Goal: Book appointment/travel/reservation

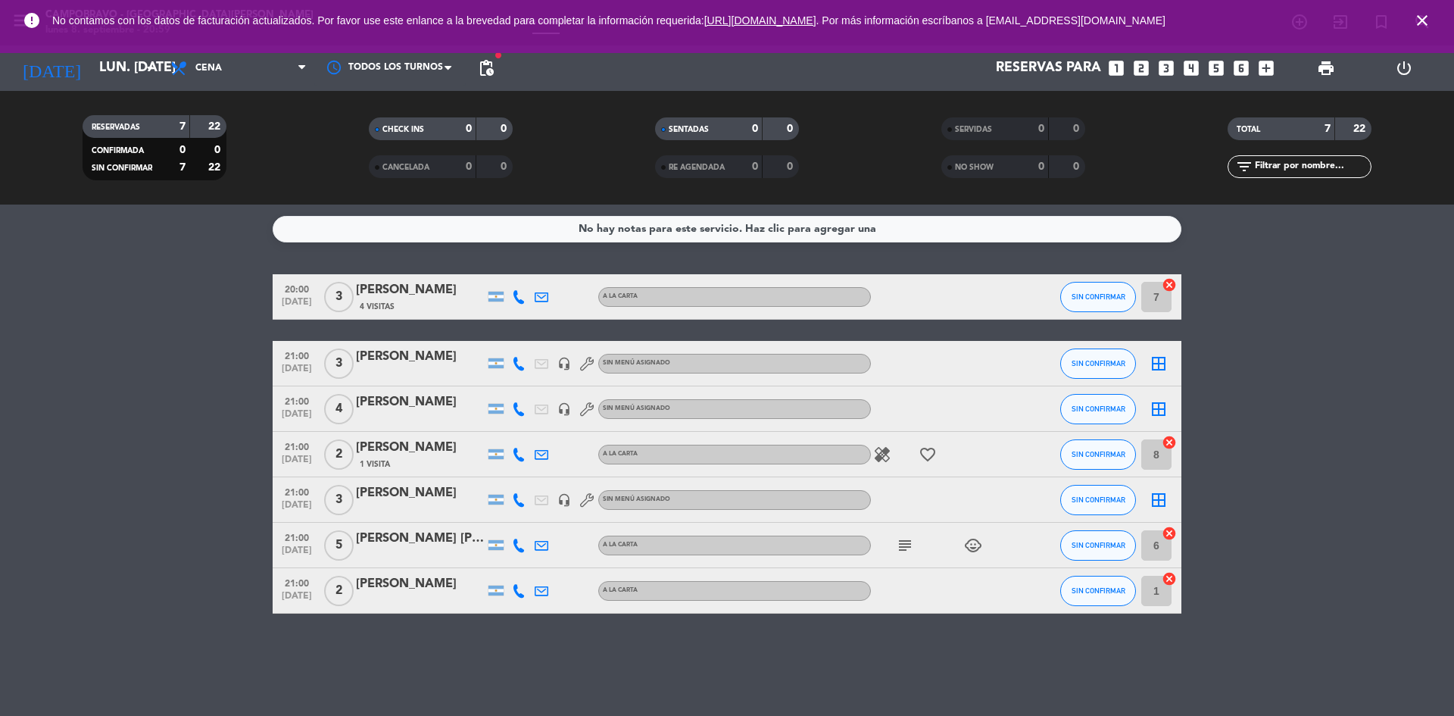
click at [1430, 23] on icon "close" at bounding box center [1422, 20] width 18 height 18
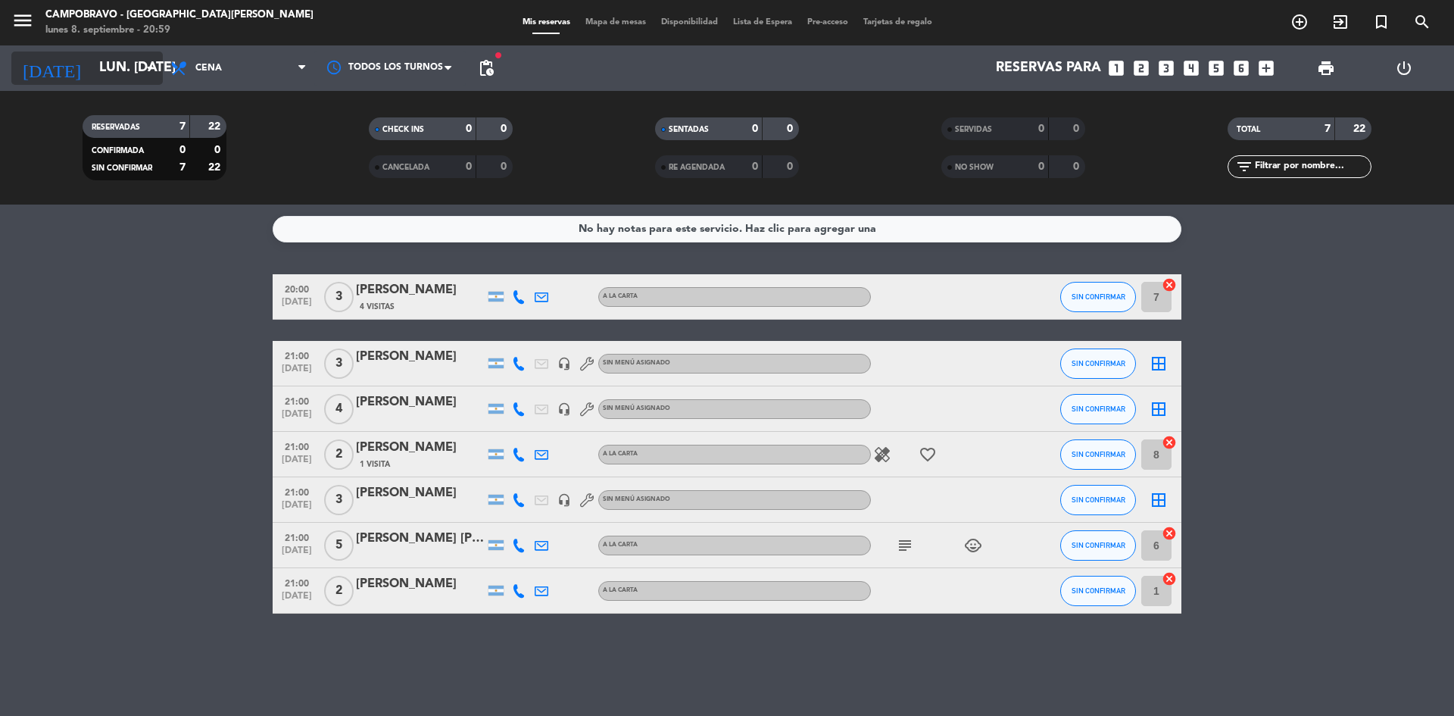
click at [135, 77] on input "lun. [DATE]" at bounding box center [180, 68] width 176 height 30
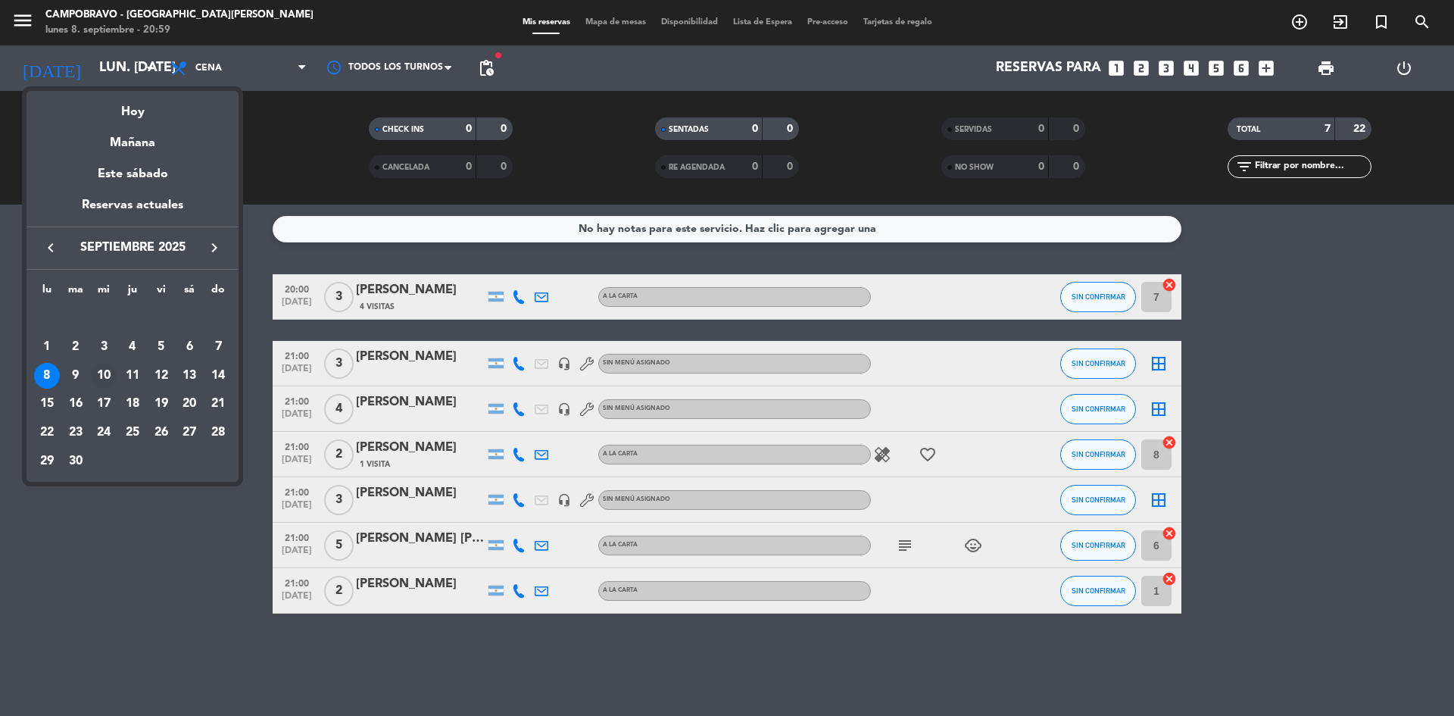
click at [101, 377] on div "10" at bounding box center [104, 376] width 26 height 26
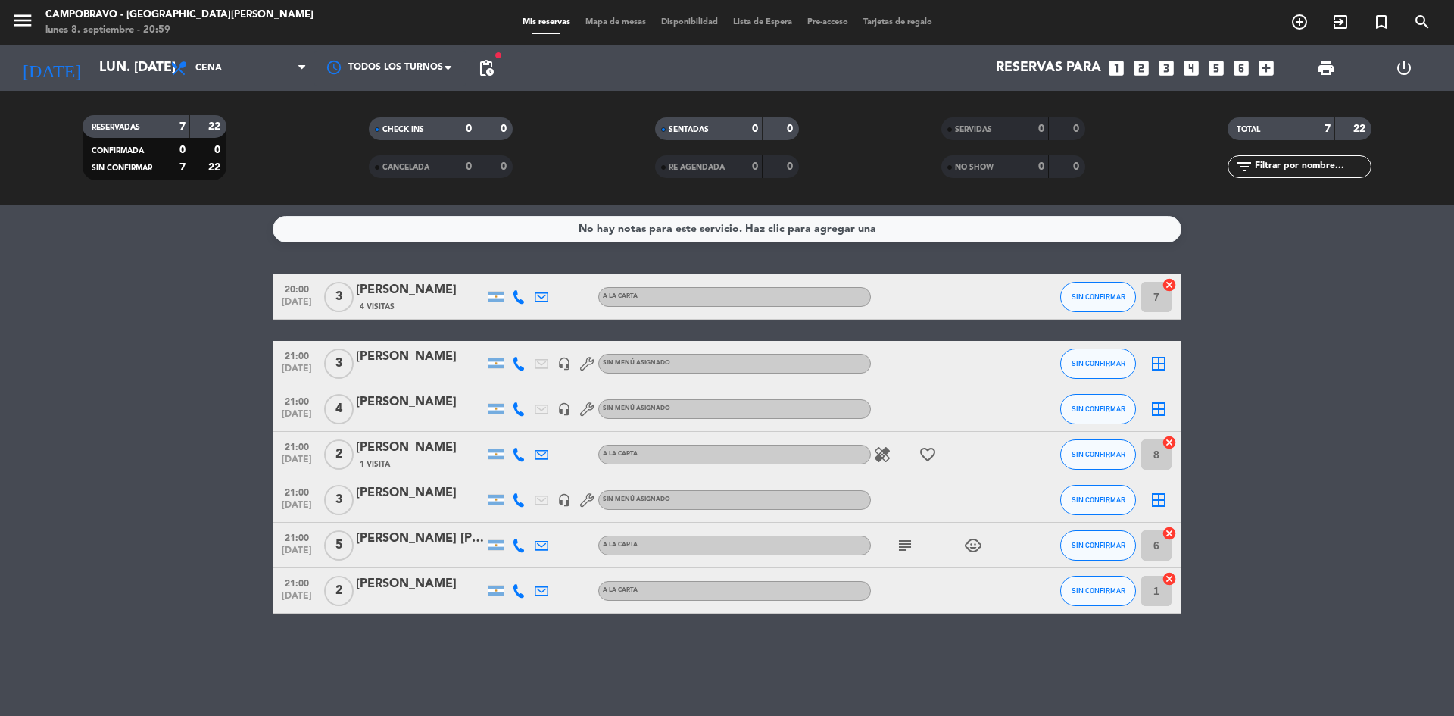
type input "mié. [DATE]"
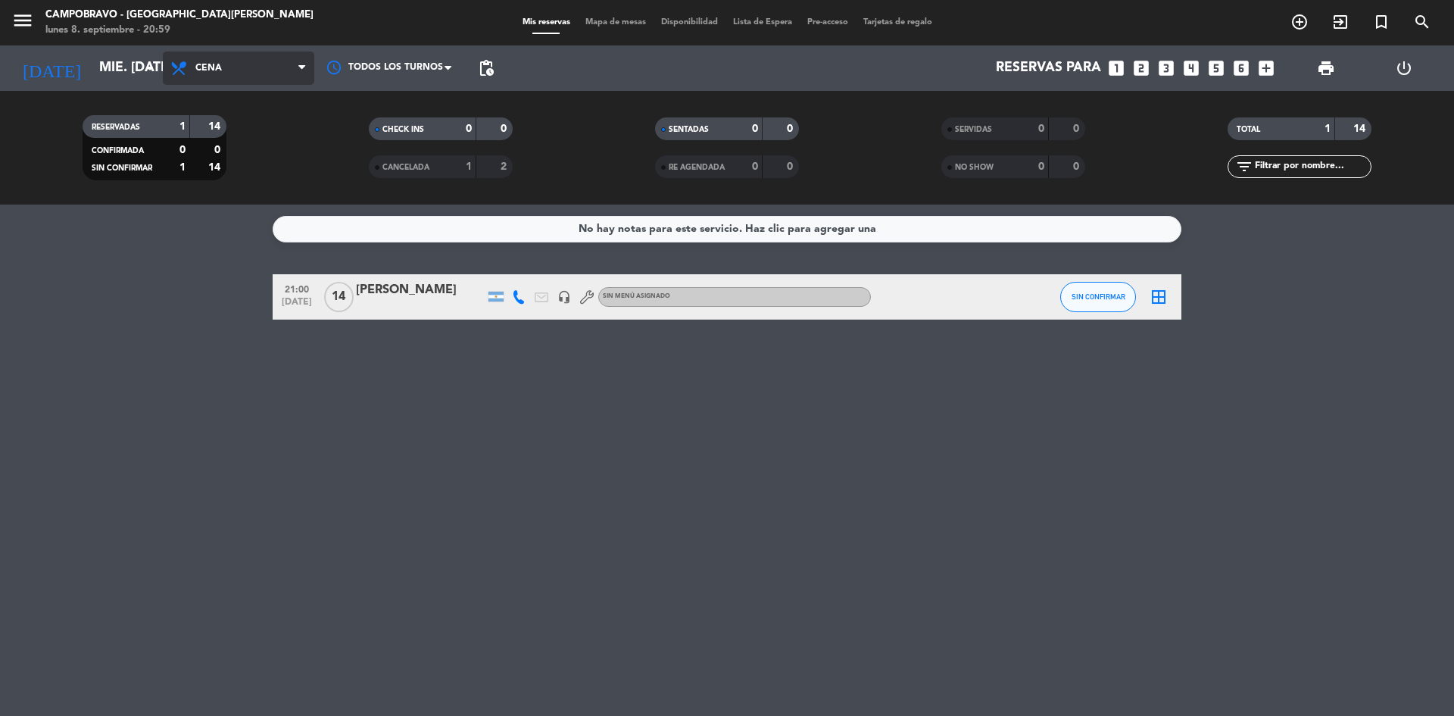
click at [280, 65] on span "Cena" at bounding box center [238, 67] width 151 height 33
click at [267, 136] on div "menu Campobravo - [GEOGRAPHIC_DATA][PERSON_NAME] lunes 8. septiembre - 20:59 Mi…" at bounding box center [727, 102] width 1454 height 204
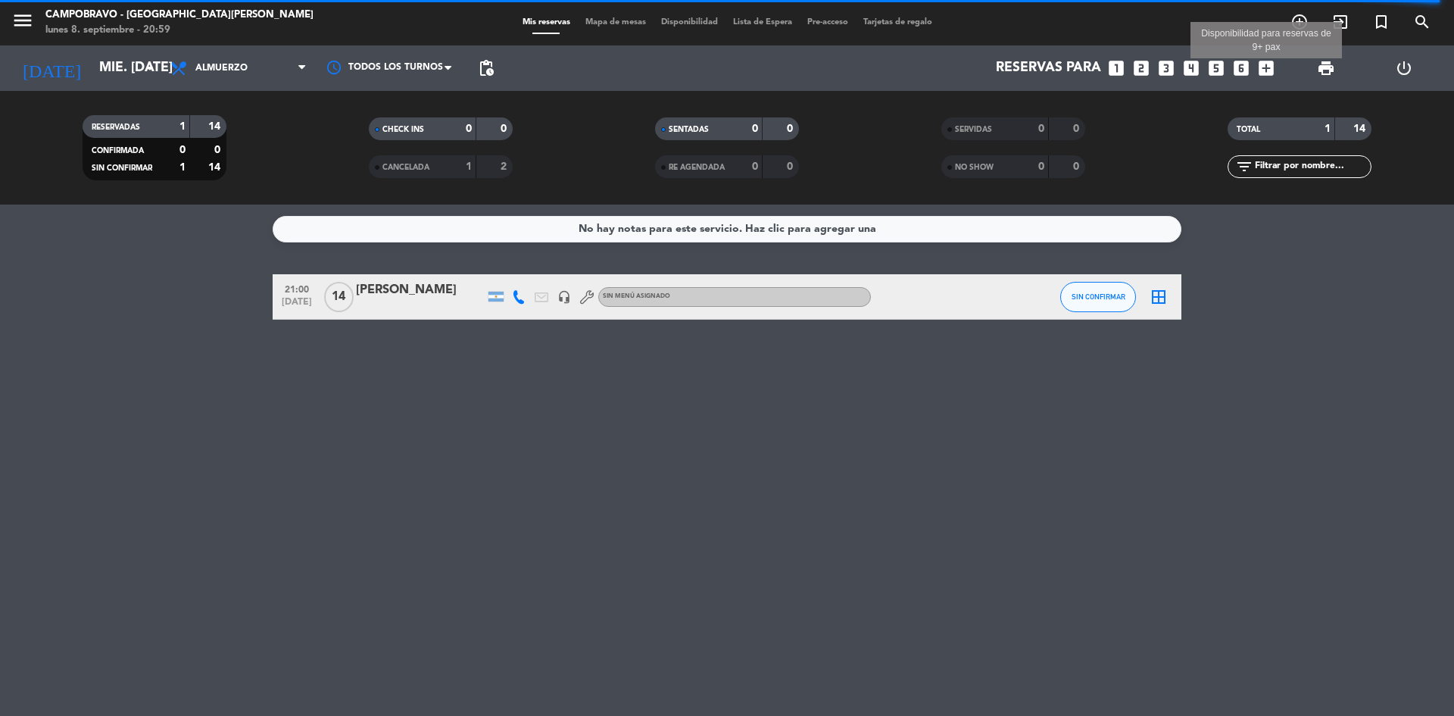
click at [1268, 64] on icon "add_box" at bounding box center [1266, 68] width 20 height 20
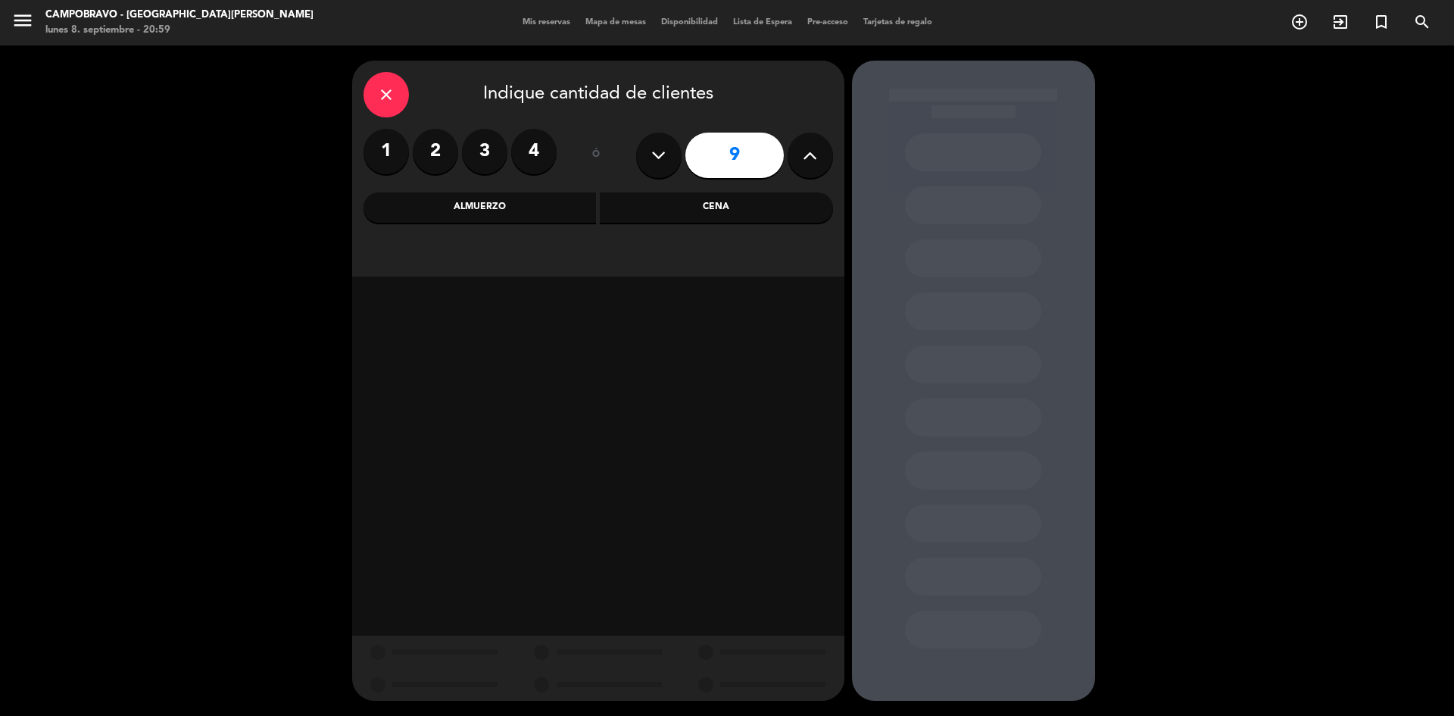
click at [480, 207] on div "Almuerzo" at bounding box center [479, 207] width 233 height 30
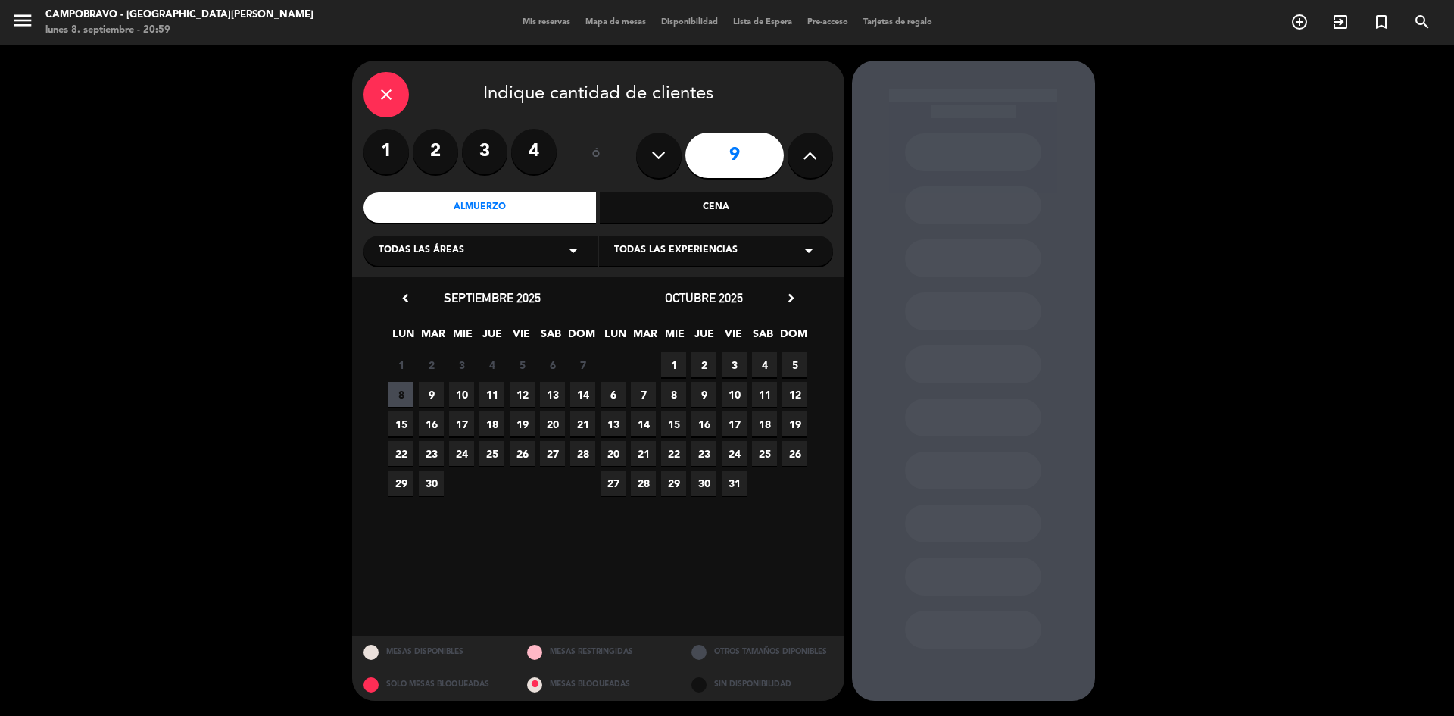
click at [469, 390] on span "10" at bounding box center [461, 394] width 25 height 25
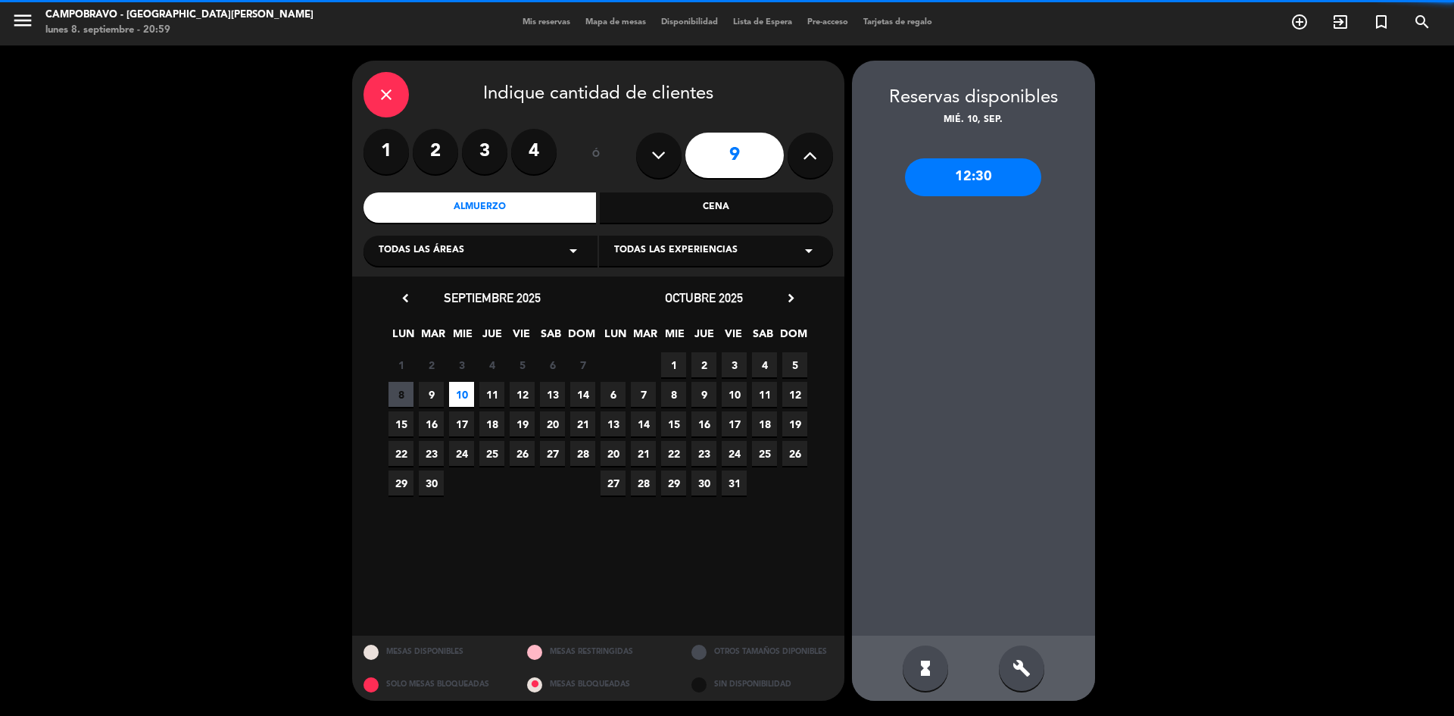
click at [1037, 678] on div "build" at bounding box center [1021, 667] width 45 height 45
click at [975, 177] on div "12:30" at bounding box center [973, 177] width 136 height 38
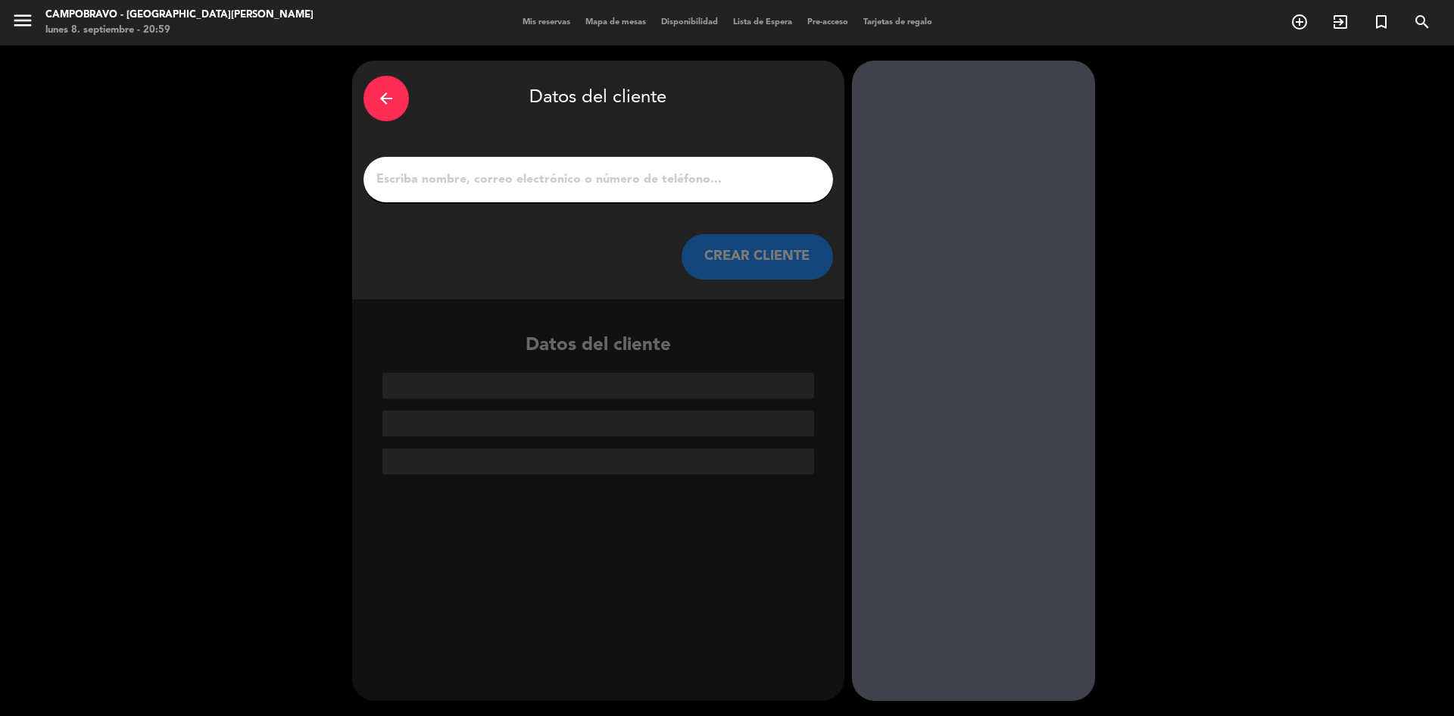
click at [553, 167] on div at bounding box center [598, 179] width 470 height 45
click at [554, 173] on input "1" at bounding box center [598, 179] width 447 height 21
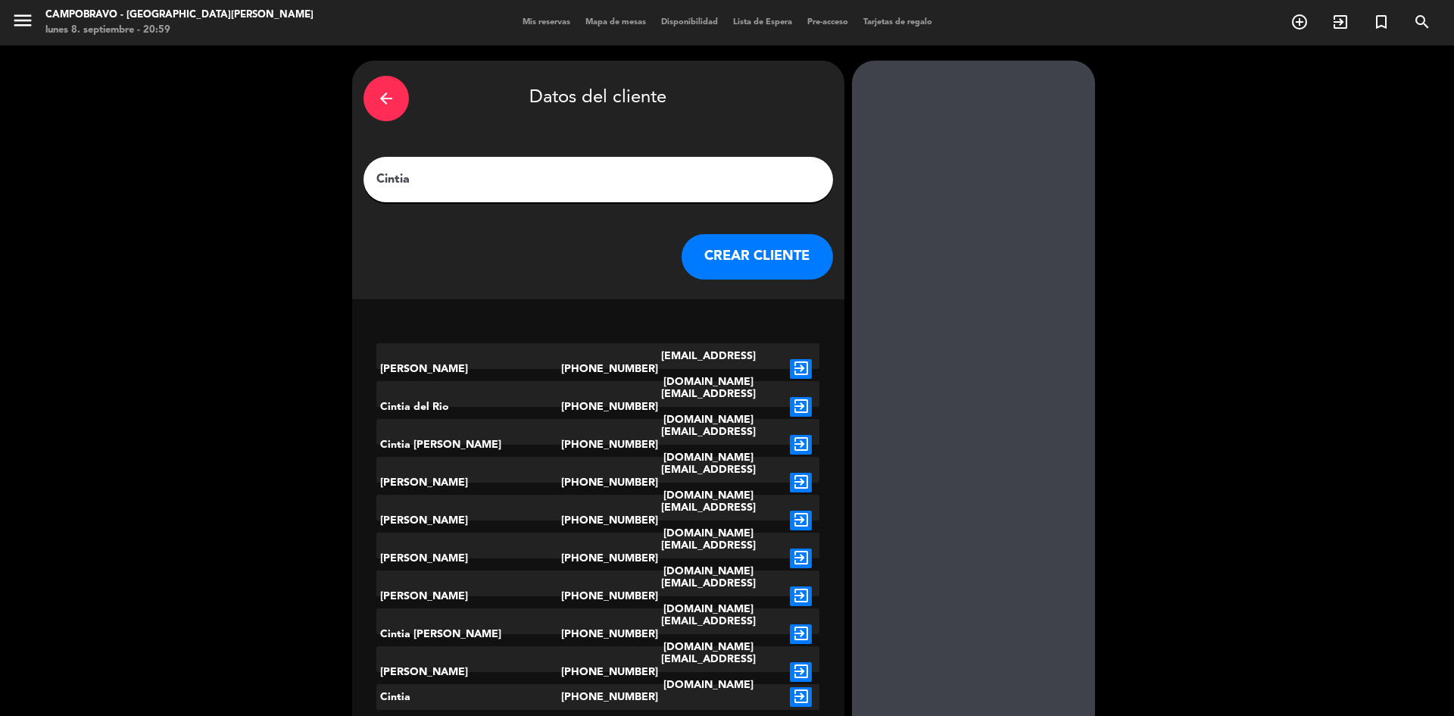
type input "Cintia"
click at [698, 257] on button "CREAR CLIENTE" at bounding box center [757, 256] width 151 height 45
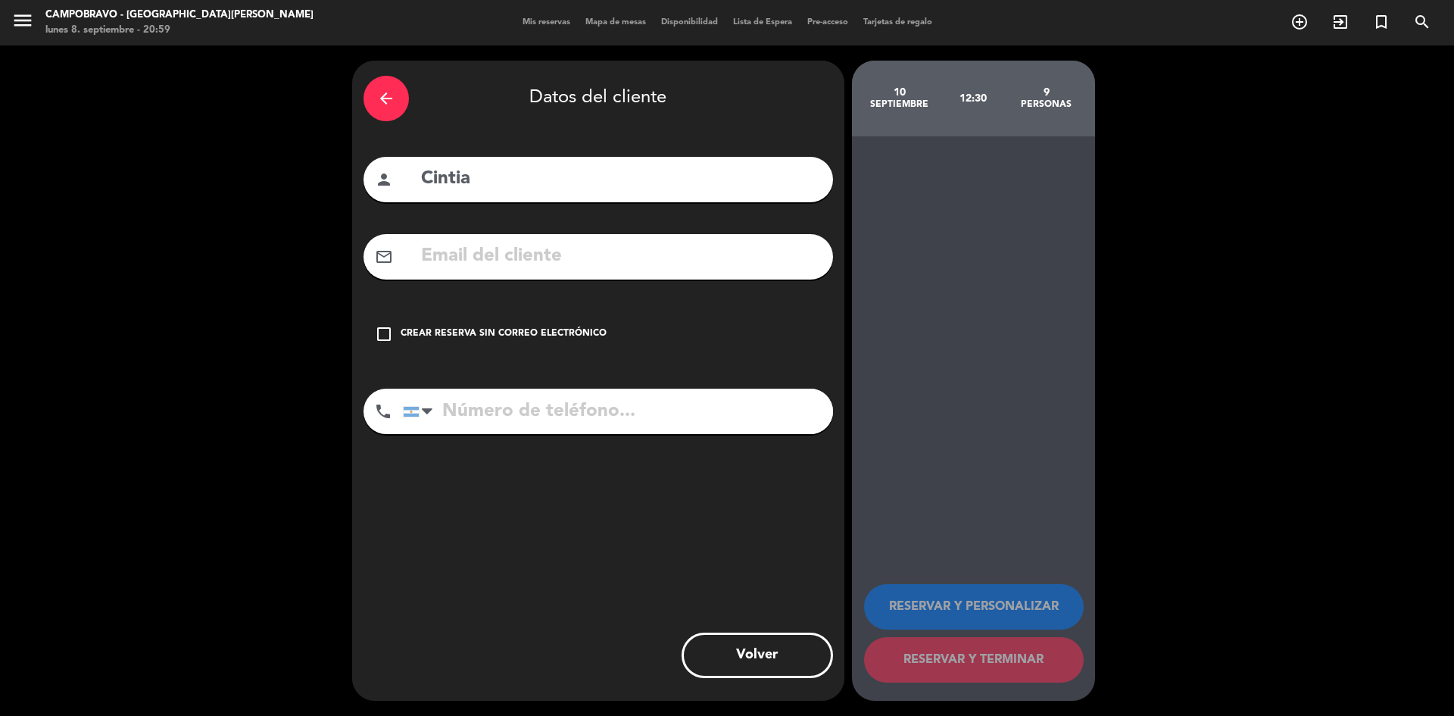
click at [534, 326] on div "check_box_outline_blank Crear reserva sin correo electrónico" at bounding box center [598, 333] width 470 height 45
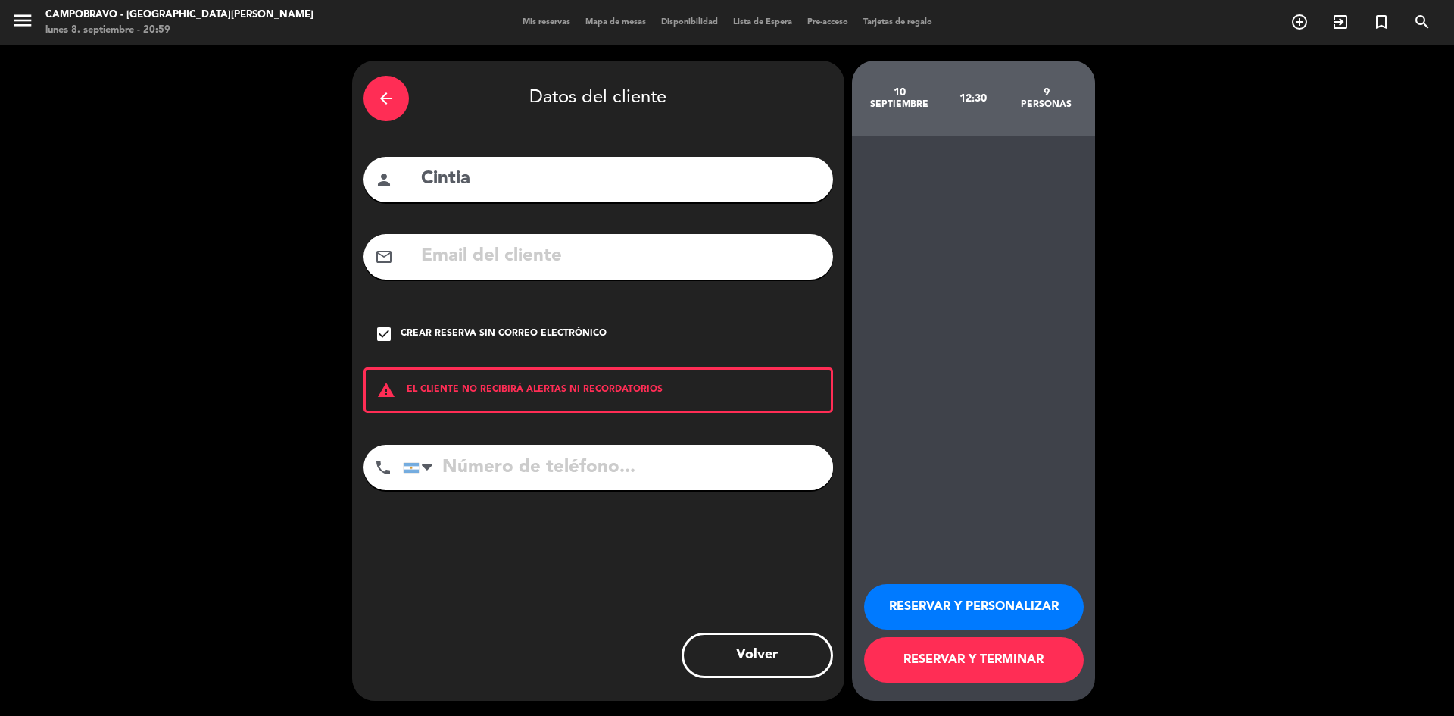
click at [616, 469] on input "tel" at bounding box center [618, 467] width 430 height 45
type input "1136626829"
click at [916, 604] on button "RESERVAR Y PERSONALIZAR" at bounding box center [974, 606] width 220 height 45
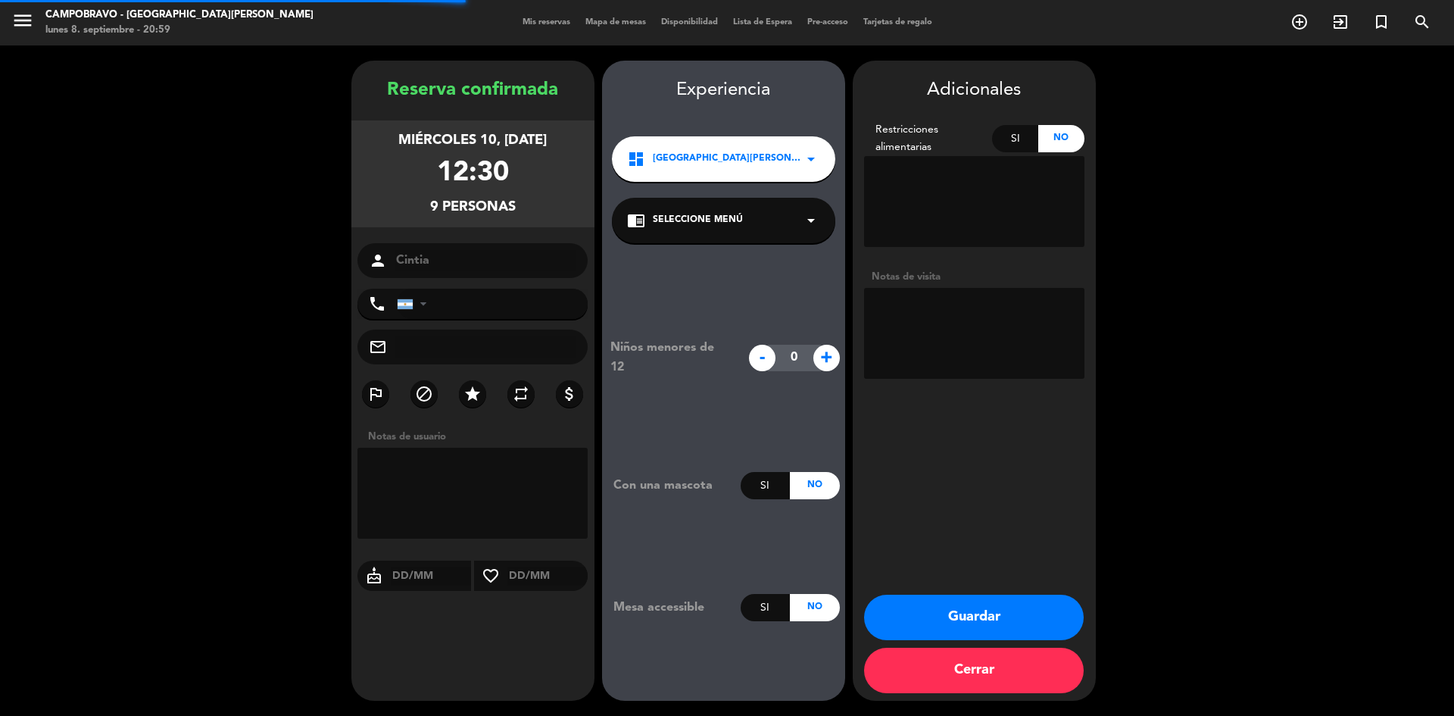
type input "[PHONE_NUMBER]"
click at [950, 357] on textarea at bounding box center [974, 333] width 220 height 91
type textarea "Afuera"
click at [947, 613] on button "Guardar" at bounding box center [974, 616] width 220 height 45
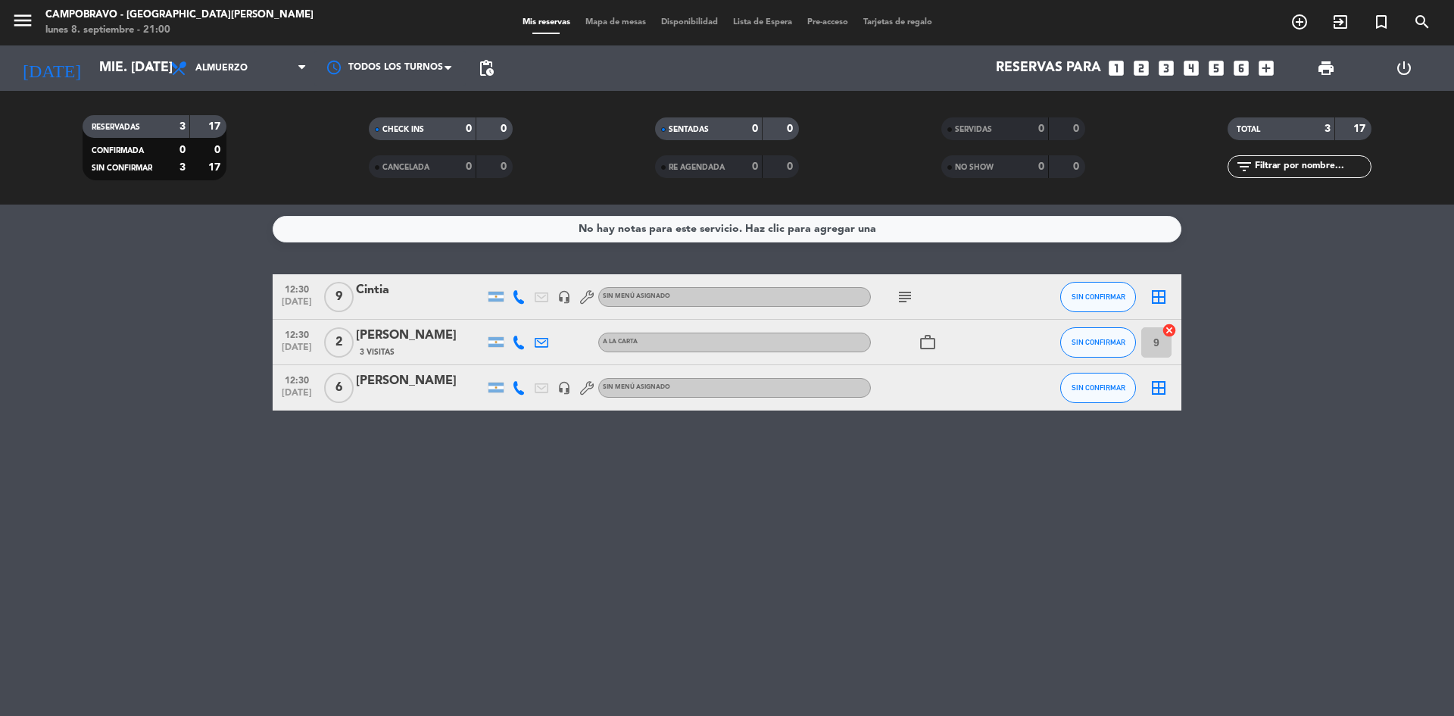
click at [913, 301] on icon "subject" at bounding box center [905, 297] width 18 height 18
click at [953, 297] on div "subject Afuera" at bounding box center [939, 296] width 136 height 45
click at [440, 301] on div at bounding box center [420, 307] width 129 height 12
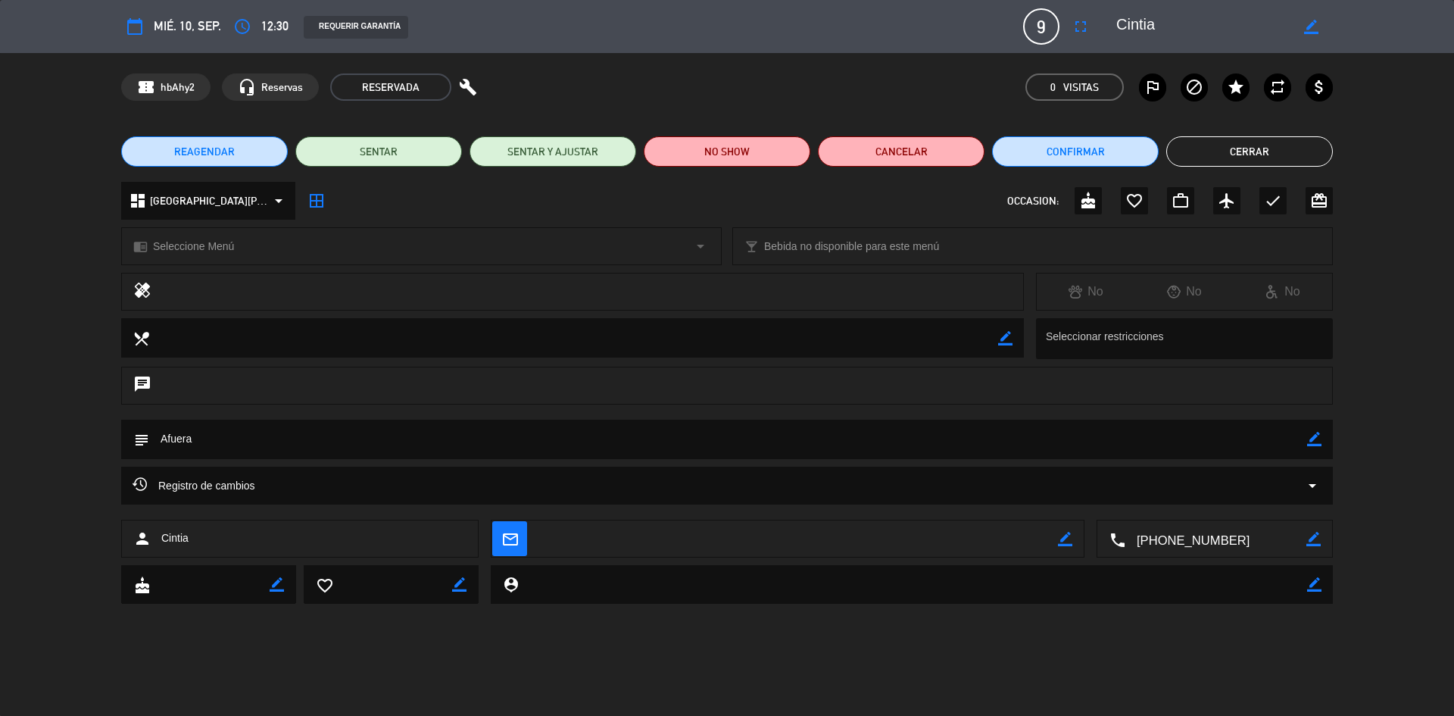
click at [1323, 441] on div "subject border_color" at bounding box center [727, 439] width 1212 height 39
click at [1325, 437] on div "subject border_color" at bounding box center [727, 439] width 1212 height 39
click at [1316, 432] on icon "border_color" at bounding box center [1314, 439] width 14 height 14
click at [859, 452] on textarea at bounding box center [728, 439] width 1158 height 39
click at [1315, 439] on icon at bounding box center [1314, 439] width 14 height 14
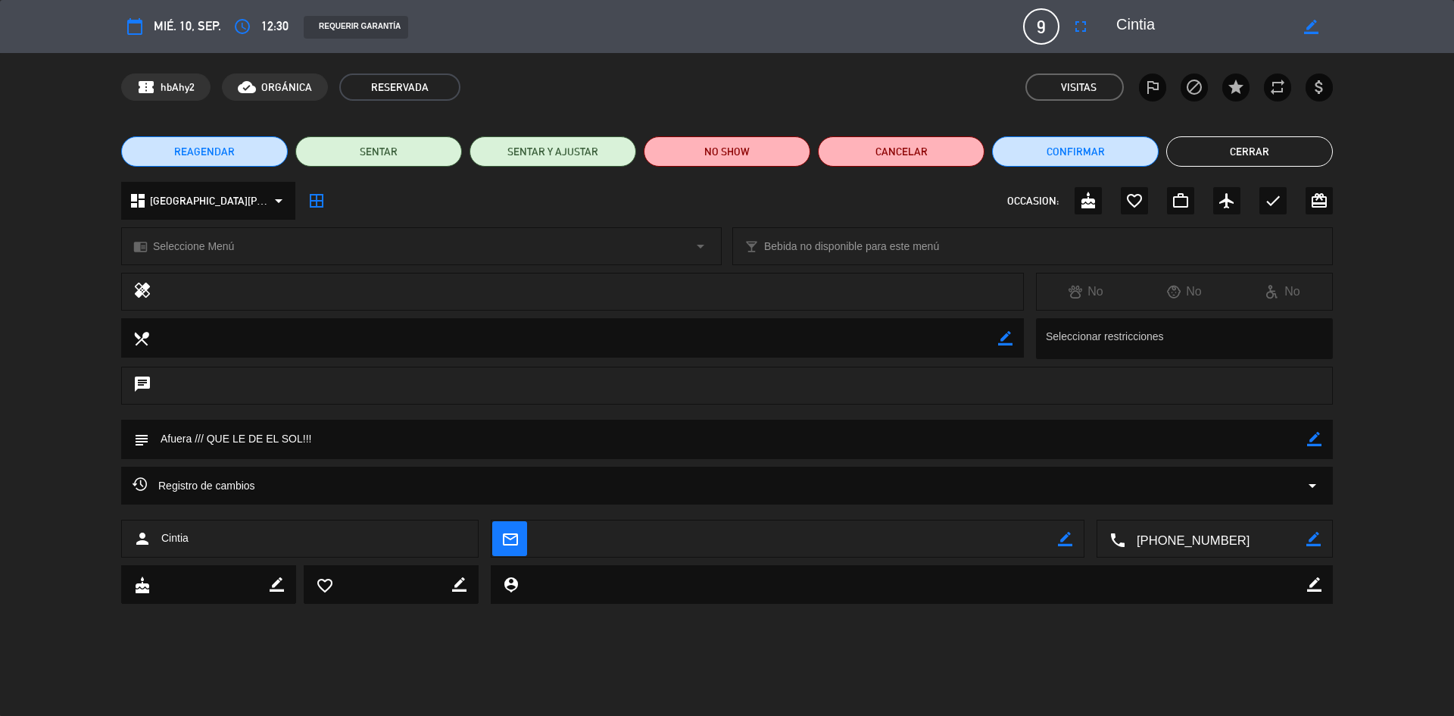
click at [1322, 436] on div "subject border_color" at bounding box center [727, 439] width 1212 height 39
click at [259, 433] on textarea at bounding box center [728, 439] width 1158 height 39
click at [262, 435] on textarea at bounding box center [728, 439] width 1158 height 39
click at [1320, 438] on icon "border_color" at bounding box center [1314, 439] width 14 height 14
type textarea "Afuera /// QUE LE DÉ EL SOL!!!"
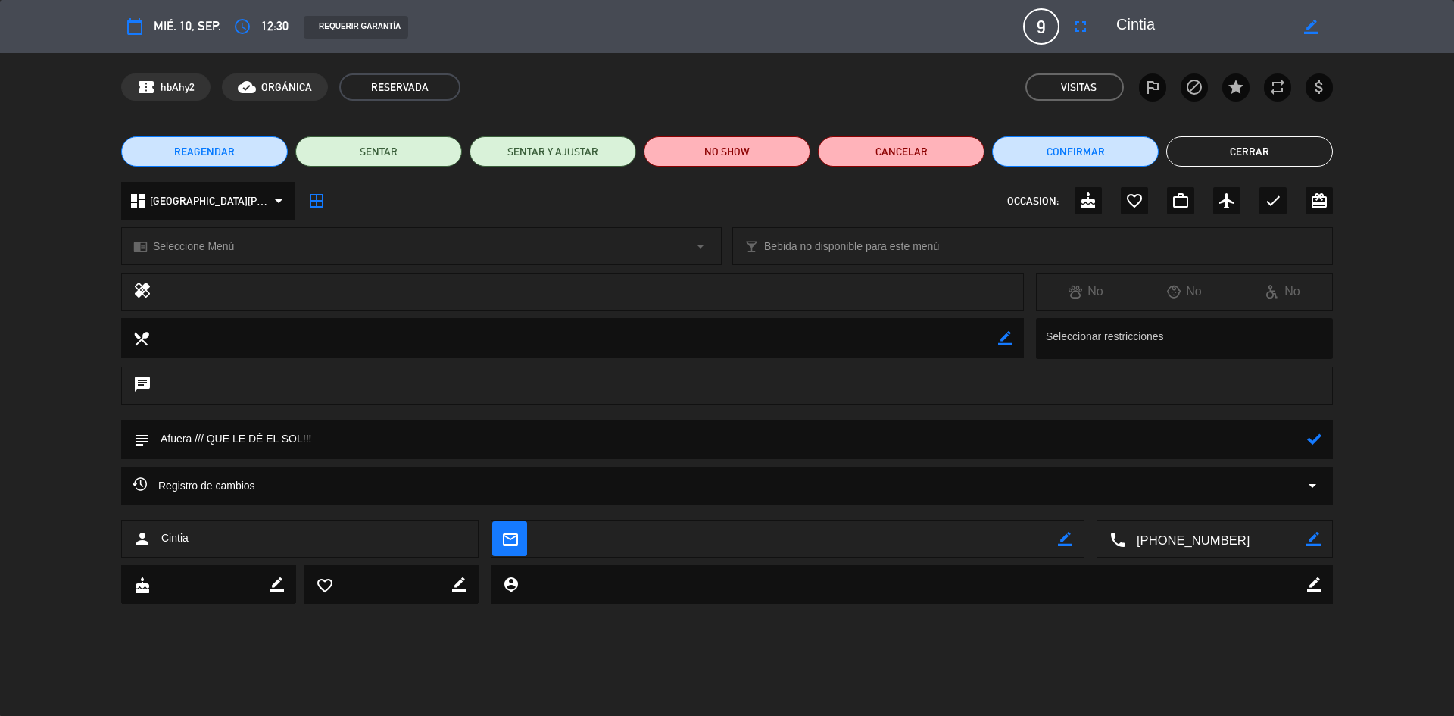
drag, startPoint x: 1314, startPoint y: 436, endPoint x: 1200, endPoint y: 36, distance: 415.7
click at [1314, 438] on icon at bounding box center [1314, 439] width 14 height 14
click at [1235, 147] on button "Cerrar" at bounding box center [1249, 151] width 167 height 30
